Goal: Task Accomplishment & Management: Manage account settings

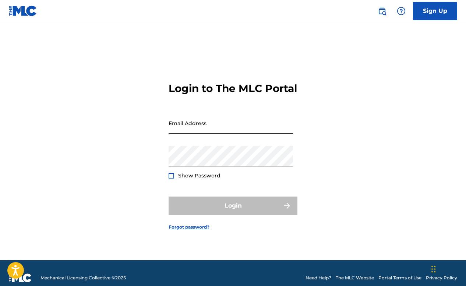
click at [190, 128] on input "Email Address" at bounding box center [230, 123] width 124 height 21
type input "[EMAIL_ADDRESS][DOMAIN_NAME]"
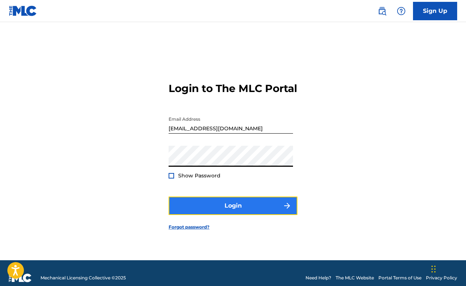
click at [211, 207] on button "Login" at bounding box center [232, 205] width 129 height 18
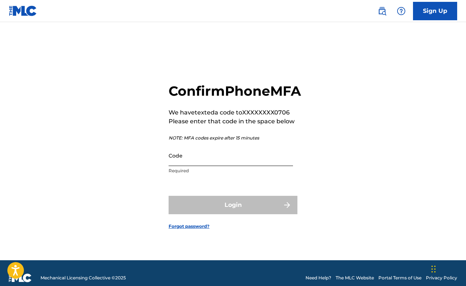
click at [207, 166] on input "Code" at bounding box center [230, 155] width 124 height 21
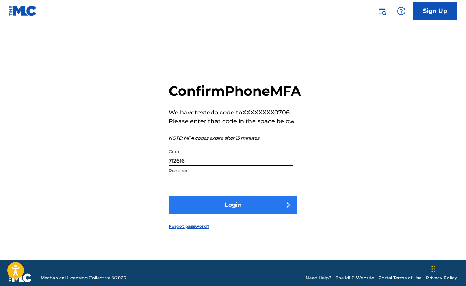
type input "712616"
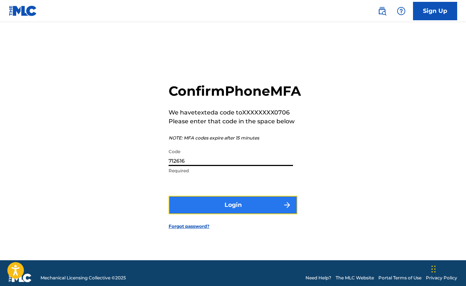
click at [246, 210] on button "Login" at bounding box center [232, 205] width 129 height 18
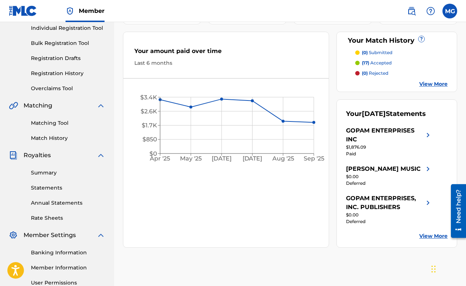
scroll to position [170, 0]
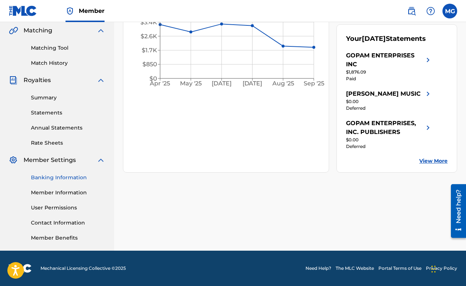
click at [54, 179] on link "Banking Information" at bounding box center [68, 178] width 74 height 8
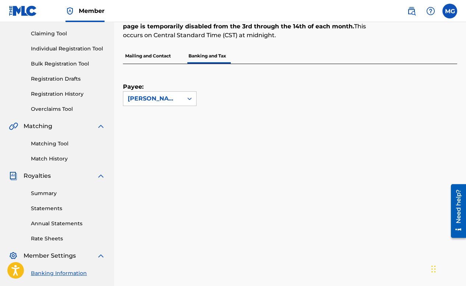
scroll to position [73, 0]
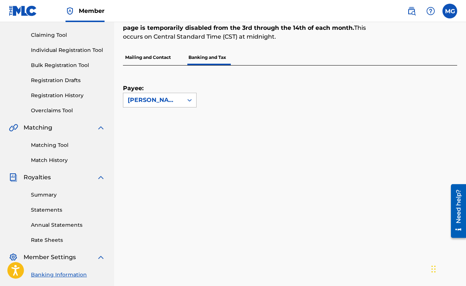
click at [182, 103] on div "[PERSON_NAME] PUBLISHING CO., INC." at bounding box center [153, 100] width 60 height 14
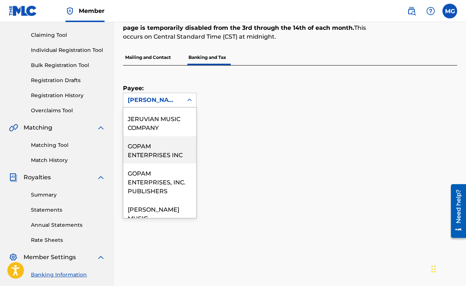
scroll to position [0, 0]
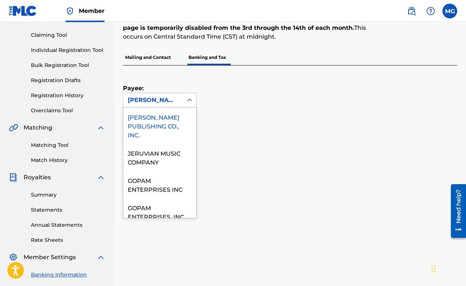
click at [338, 88] on div "Payee: [PERSON_NAME] PUBLISHING CO., INC. selected, 1 of 5. 5 results available…" at bounding box center [281, 86] width 316 height 42
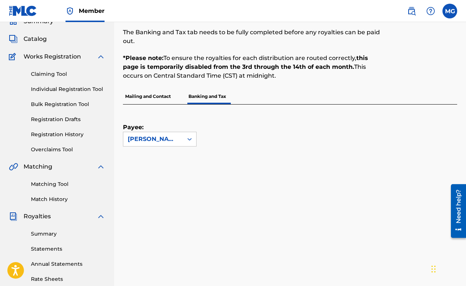
scroll to position [35, 0]
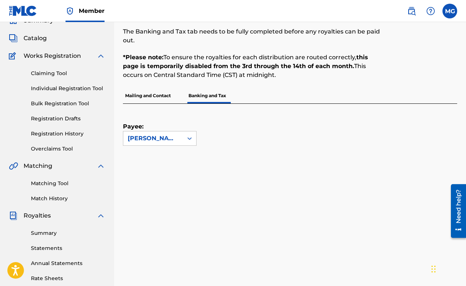
click at [284, 131] on div "Payee: [PERSON_NAME] PUBLISHING CO., INC." at bounding box center [281, 125] width 316 height 42
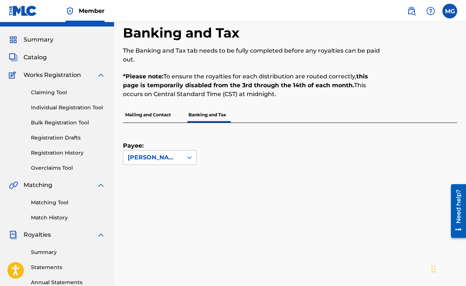
scroll to position [0, 0]
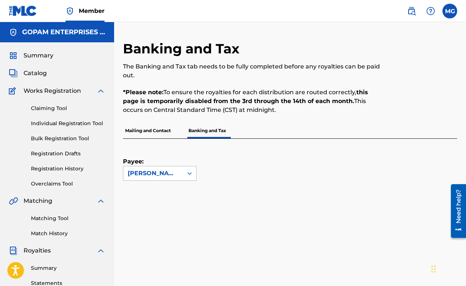
click at [152, 174] on div "[PERSON_NAME] PUBLISHING CO., INC." at bounding box center [153, 173] width 51 height 9
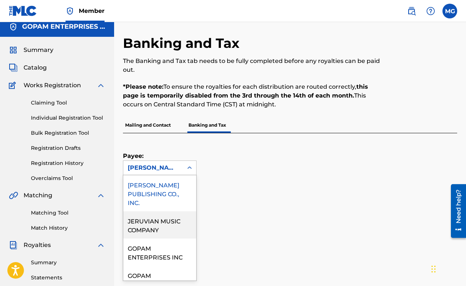
scroll to position [40, 0]
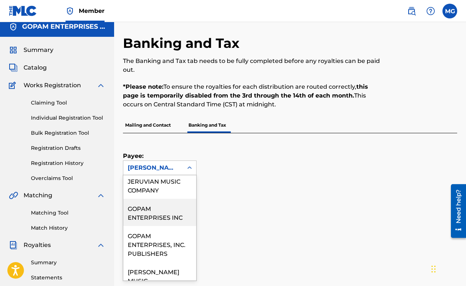
click at [334, 147] on div "Payee: GOPAM ENTERPRISES INC, 3 of 5. 5 results available. Use Up and Down to c…" at bounding box center [281, 154] width 316 height 42
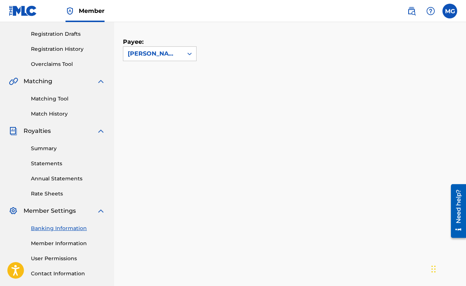
scroll to position [170, 0]
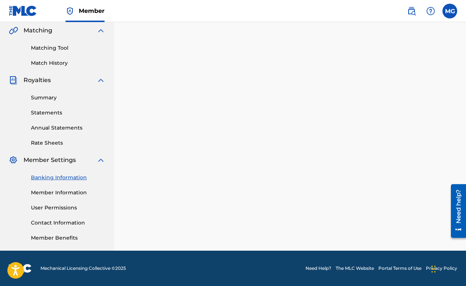
click at [63, 178] on link "Banking Information" at bounding box center [68, 178] width 74 height 8
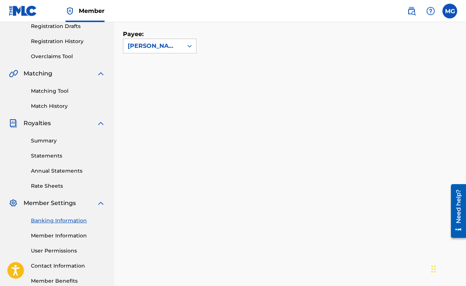
scroll to position [129, 0]
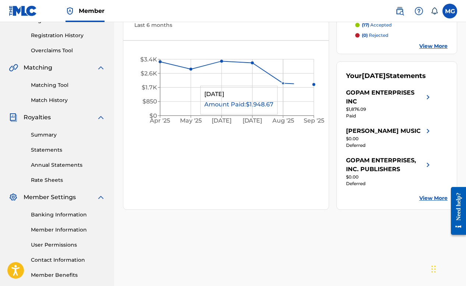
scroll to position [170, 0]
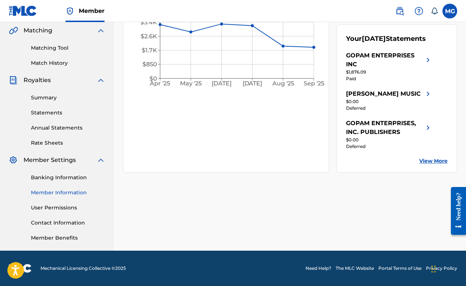
click at [51, 189] on link "Member Information" at bounding box center [68, 193] width 74 height 8
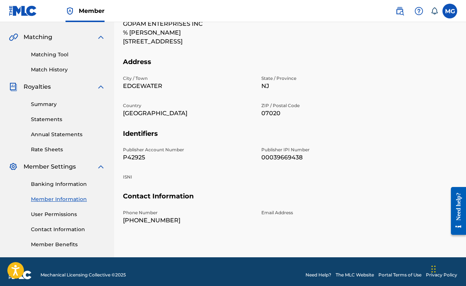
scroll to position [169, 0]
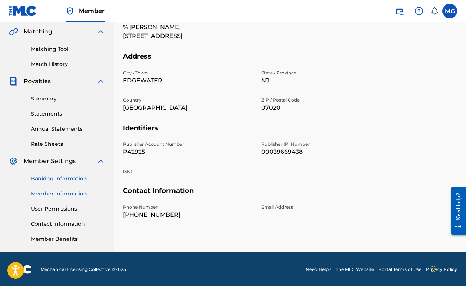
click at [65, 178] on link "Banking Information" at bounding box center [68, 179] width 74 height 8
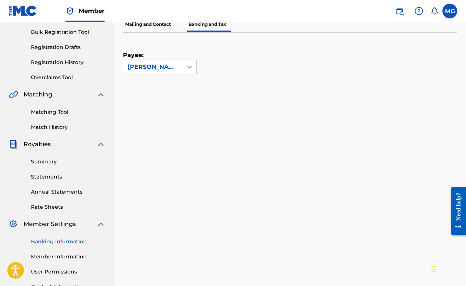
scroll to position [93, 0]
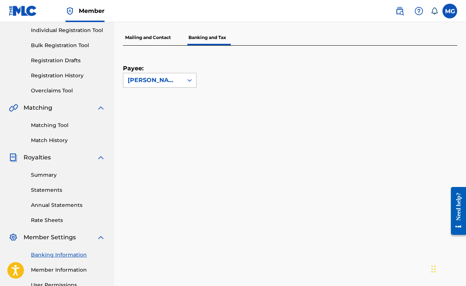
click at [187, 83] on icon at bounding box center [189, 79] width 7 height 7
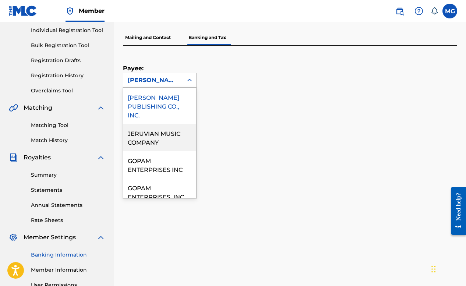
click at [166, 132] on div "JERUVIAN MUSIC COMPANY" at bounding box center [159, 137] width 73 height 27
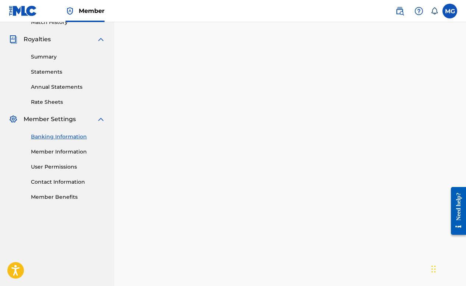
scroll to position [53, 0]
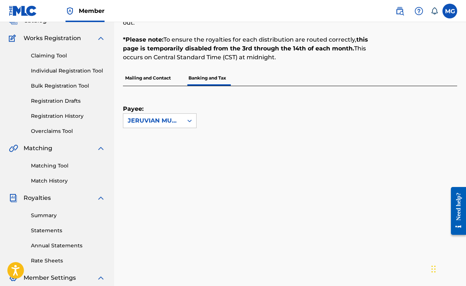
click at [170, 123] on div "JERUVIAN MUSIC COMPANY" at bounding box center [153, 120] width 51 height 9
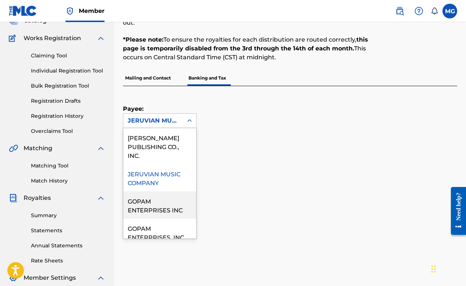
click at [147, 205] on div "GOPAM ENTERPRISES INC" at bounding box center [159, 204] width 73 height 27
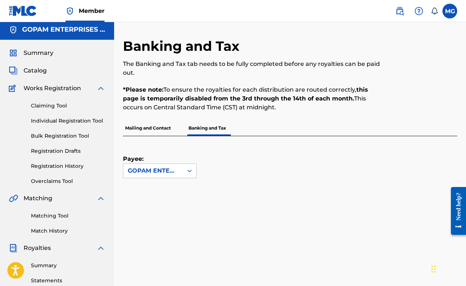
scroll to position [0, 0]
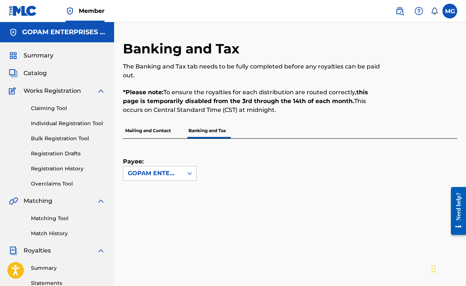
click at [180, 170] on div "GOPAM ENTERPRISES INC" at bounding box center [153, 173] width 60 height 14
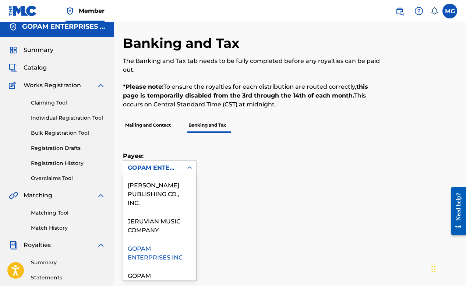
scroll to position [40, 0]
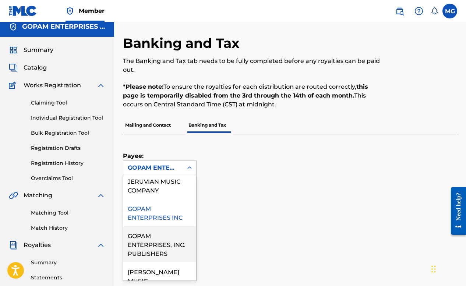
click at [156, 249] on div "GOPAM ENTERPRISES, INC. PUBLISHERS" at bounding box center [159, 244] width 73 height 36
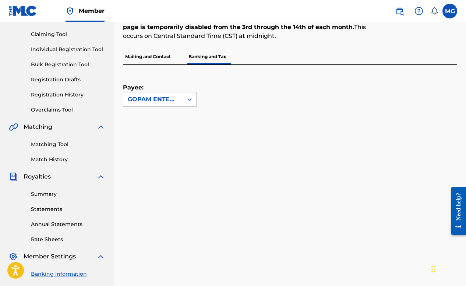
scroll to position [70, 0]
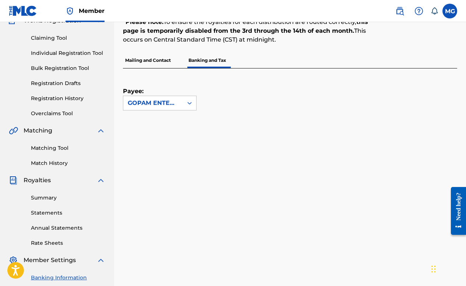
click at [170, 107] on div "GOPAM ENTERPRISES, INC. PUBLISHERS" at bounding box center [153, 103] width 60 height 14
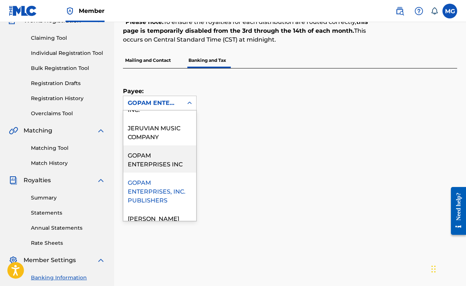
scroll to position [35, 0]
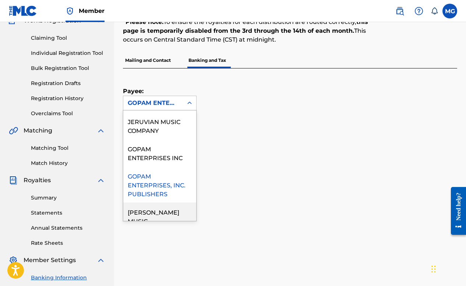
click at [150, 213] on div "[PERSON_NAME] MUSIC" at bounding box center [159, 215] width 73 height 27
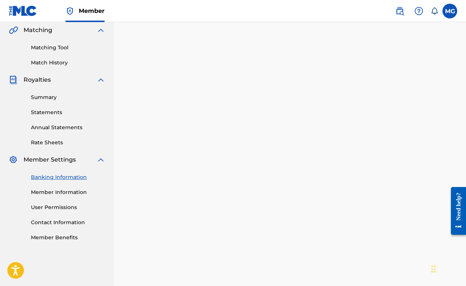
scroll to position [0, 0]
